Goal: Find contact information: Find contact information

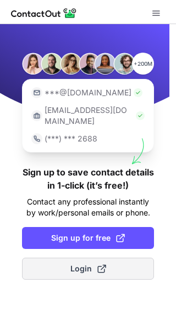
click at [89, 264] on span "Login" at bounding box center [88, 269] width 36 height 11
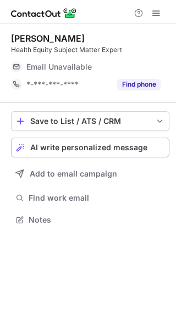
scroll to position [212, 176]
click at [86, 64] on span "Email Unavailable" at bounding box center [58, 67] width 65 height 10
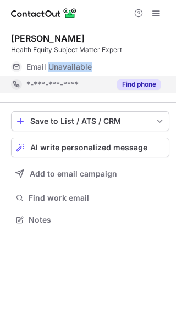
click at [131, 83] on button "Find phone" at bounding box center [138, 84] width 43 height 11
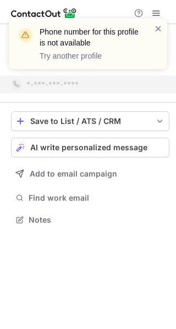
scroll to position [195, 176]
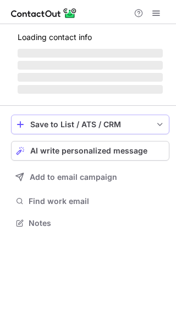
scroll to position [216, 176]
click at [158, 60] on span "‌ ‌ ‌ ‌" at bounding box center [90, 71] width 145 height 47
drag, startPoint x: 158, startPoint y: 60, endPoint x: 153, endPoint y: 64, distance: 6.7
click at [153, 64] on span "‌ ‌ ‌ ‌" at bounding box center [90, 71] width 145 height 47
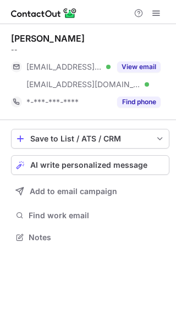
scroll to position [230, 176]
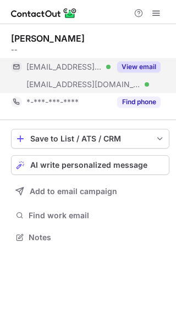
click at [152, 63] on button "View email" at bounding box center [138, 66] width 43 height 11
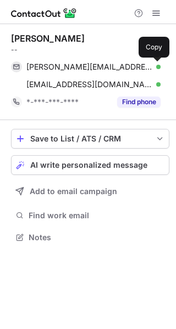
click at [152, 63] on span at bounding box center [154, 67] width 9 height 9
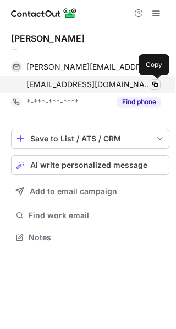
click at [157, 83] on span at bounding box center [154, 84] width 9 height 9
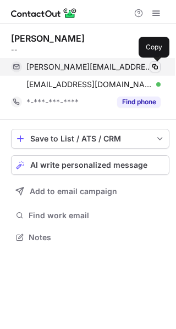
click at [157, 64] on span at bounding box center [154, 67] width 9 height 9
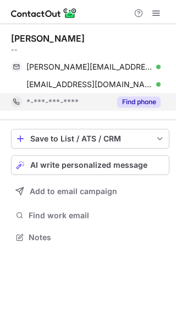
click at [134, 98] on button "Find phone" at bounding box center [138, 102] width 43 height 11
click at [134, 98] on div "*-***-***-****" at bounding box center [93, 102] width 134 height 10
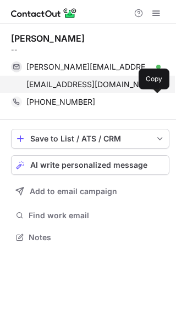
scroll to position [230, 176]
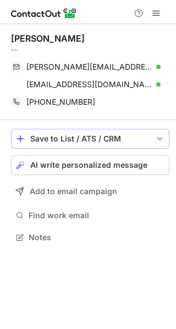
scroll to position [230, 176]
click at [96, 158] on button "AI write personalized message" at bounding box center [90, 165] width 158 height 20
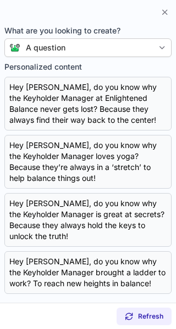
click at [91, 52] on div "A question" at bounding box center [86, 47] width 133 height 11
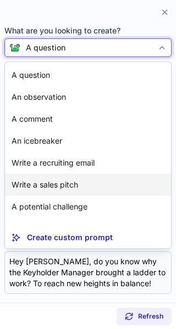
scroll to position [20, 0]
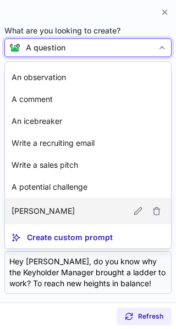
click at [77, 206] on article "[PERSON_NAME]" at bounding box center [88, 211] width 166 height 26
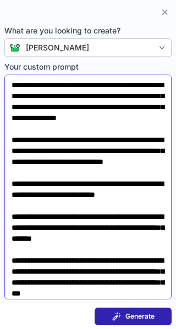
scroll to position [59, 0]
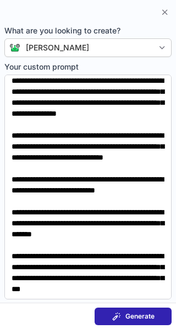
click at [115, 307] on section "Generate" at bounding box center [88, 316] width 176 height 26
click at [115, 313] on span at bounding box center [116, 316] width 9 height 9
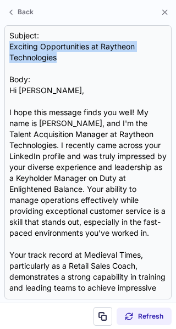
drag, startPoint x: 74, startPoint y: 60, endPoint x: -14, endPoint y: 44, distance: 89.9
click at [0, 44] on html "Rachel Orr -- rachel.orr16@d155.org Verified Copy jackwilson@maynemckenney.com …" at bounding box center [88, 164] width 176 height 329
copy div "Exciting Opportunities at Raytheon Technologies"
click at [103, 313] on span at bounding box center [102, 316] width 9 height 9
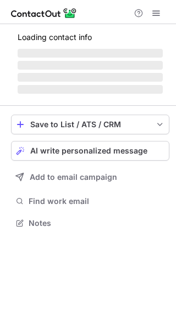
click at [66, 148] on span "AI write personalized message" at bounding box center [88, 151] width 117 height 9
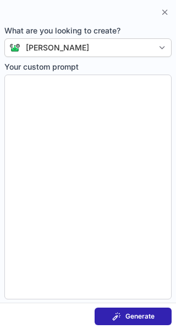
type textarea "**********"
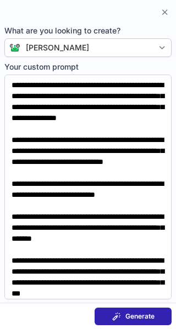
scroll to position [240, 176]
click at [158, 18] on section at bounding box center [156, 11] width 31 height 13
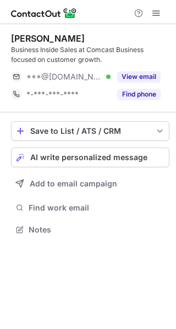
scroll to position [222, 176]
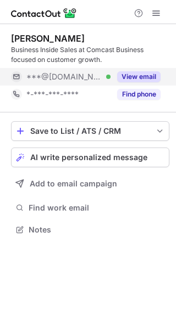
click at [138, 75] on button "View email" at bounding box center [138, 76] width 43 height 11
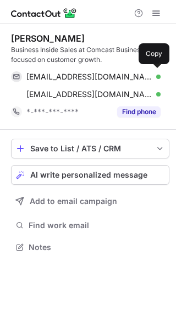
scroll to position [240, 176]
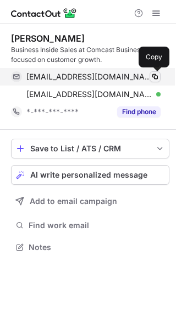
click at [156, 74] on span at bounding box center [154, 76] width 9 height 9
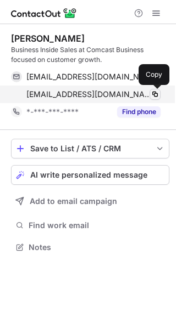
click at [154, 96] on span at bounding box center [154, 94] width 9 height 9
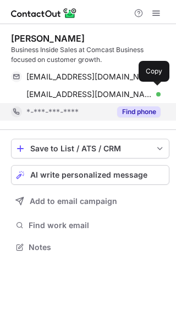
scroll to position [240, 176]
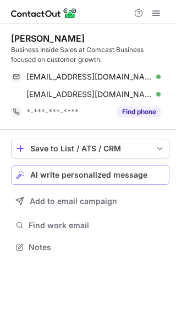
click at [138, 168] on button "AI write personalized message" at bounding box center [90, 175] width 158 height 20
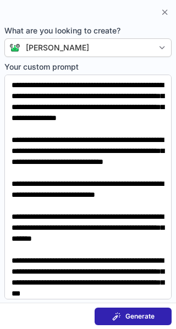
click at [119, 315] on span at bounding box center [116, 316] width 9 height 9
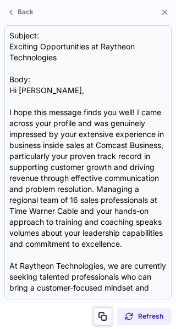
click at [103, 316] on span at bounding box center [102, 316] width 9 height 9
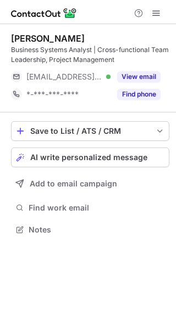
scroll to position [222, 176]
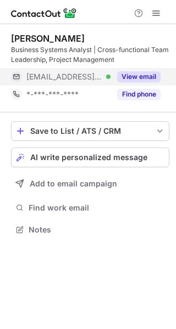
click at [144, 71] on button "View email" at bounding box center [138, 76] width 43 height 11
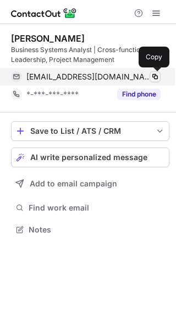
click at [153, 76] on span at bounding box center [154, 76] width 9 height 9
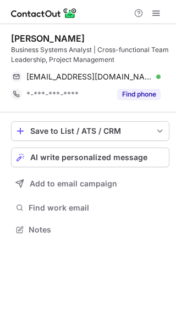
scroll to position [222, 176]
click at [75, 152] on button "AI write personalized message" at bounding box center [90, 158] width 158 height 20
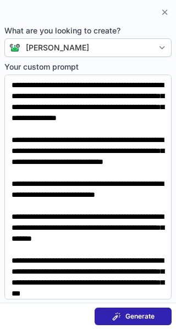
click at [137, 317] on span "Generate" at bounding box center [139, 316] width 29 height 9
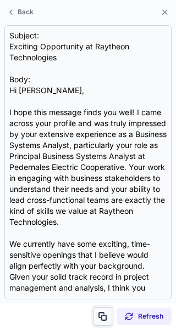
click at [97, 317] on button at bounding box center [102, 316] width 19 height 19
